Goal: Task Accomplishment & Management: Manage account settings

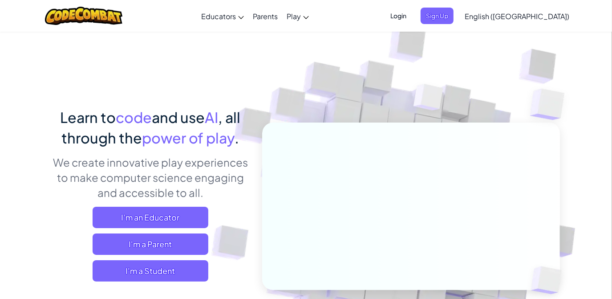
click at [412, 11] on span "Login" at bounding box center [398, 16] width 27 height 16
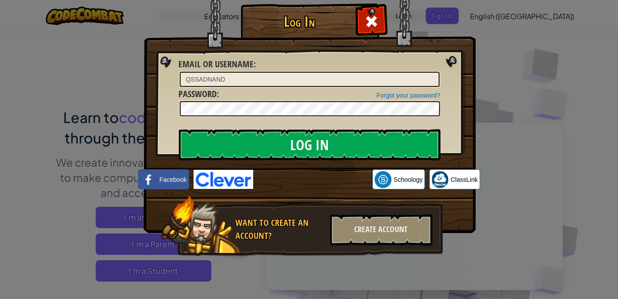
drag, startPoint x: 238, startPoint y: 75, endPoint x: 164, endPoint y: 73, distance: 73.9
click at [164, 73] on div "Log In Unknown Error Email or Username : QSSADNAND Forgot your password? Passwo…" at bounding box center [309, 142] width 296 height 259
type input "GLAhmadK"
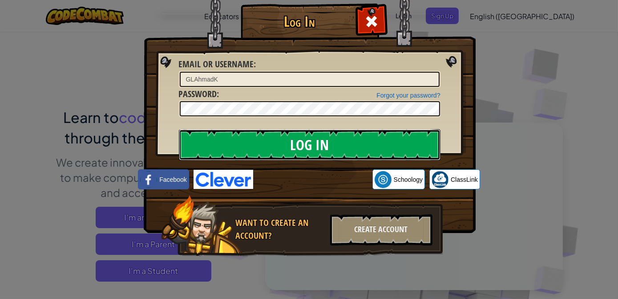
click at [223, 144] on input "Log In" at bounding box center [310, 144] width 262 height 31
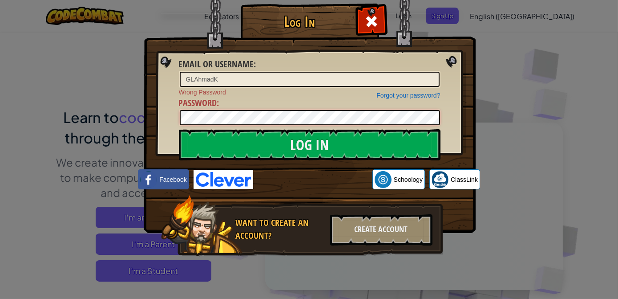
click at [167, 116] on div "Log In Email or Username : GLAhmadK Forgot your password? Wrong Password Passwo…" at bounding box center [309, 142] width 296 height 259
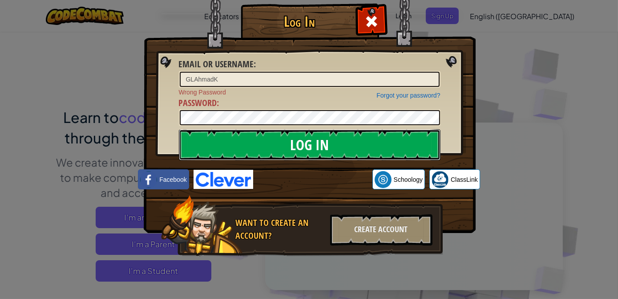
click at [340, 143] on input "Log In" at bounding box center [310, 144] width 262 height 31
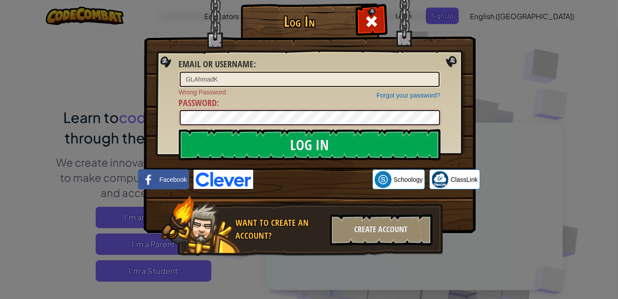
click at [179, 129] on input "Log In" at bounding box center [310, 144] width 262 height 31
click at [353, 15] on h1 "Log In" at bounding box center [299, 22] width 113 height 16
click at [370, 21] on span at bounding box center [371, 21] width 14 height 14
